Goal: Navigation & Orientation: Find specific page/section

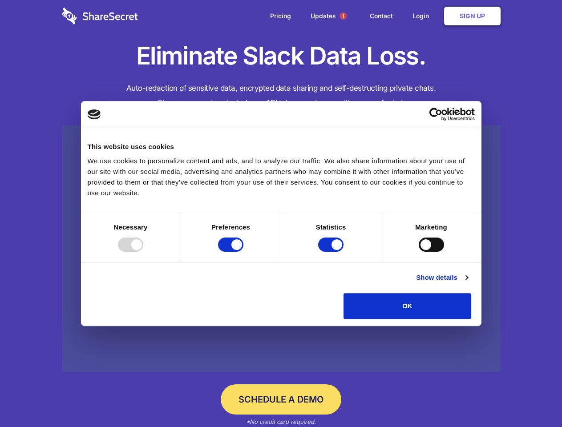
click at [143, 252] on div at bounding box center [130, 245] width 25 height 14
click at [243, 252] on input "Preferences" at bounding box center [230, 245] width 25 height 14
checkbox input "false"
click at [332, 252] on input "Statistics" at bounding box center [330, 245] width 25 height 14
checkbox input "false"
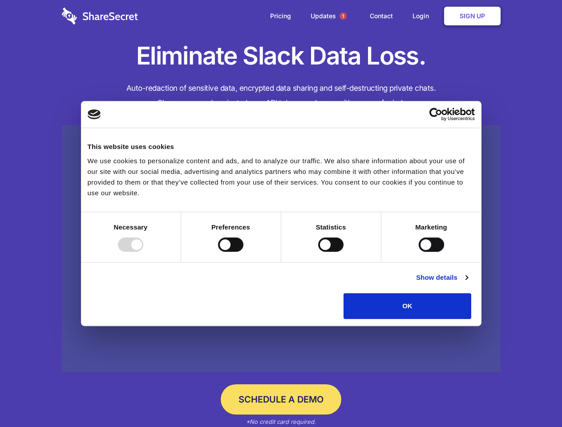
click at [419, 252] on input "Marketing" at bounding box center [431, 245] width 25 height 14
checkbox input "true"
click at [468, 283] on link "Show details" at bounding box center [442, 277] width 52 height 11
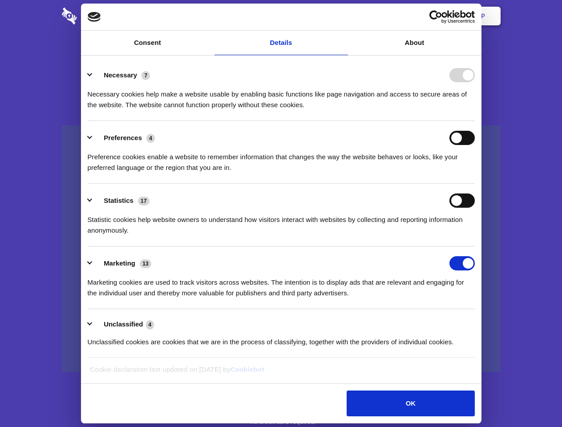
click at [475, 121] on li "Necessary 7 Necessary cookies help make a website usable by enabling basic func…" at bounding box center [281, 89] width 387 height 63
click at [343, 16] on span "1" at bounding box center [343, 15] width 7 height 7
